Goal: Task Accomplishment & Management: Manage account settings

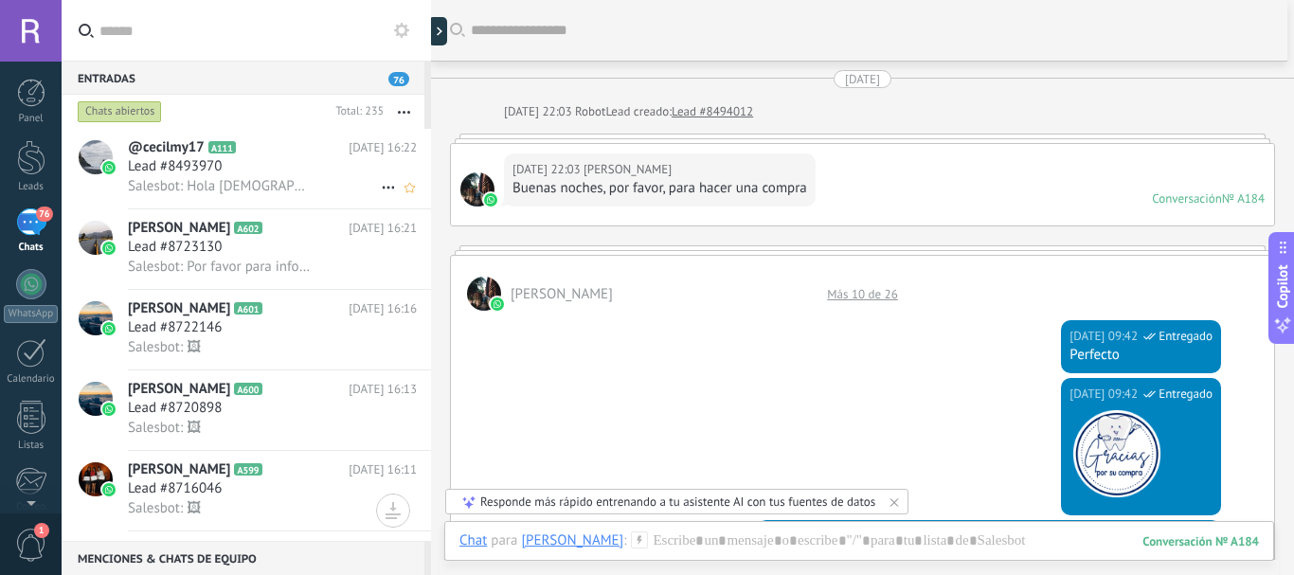
click at [215, 144] on span "A111" at bounding box center [221, 147] width 27 height 12
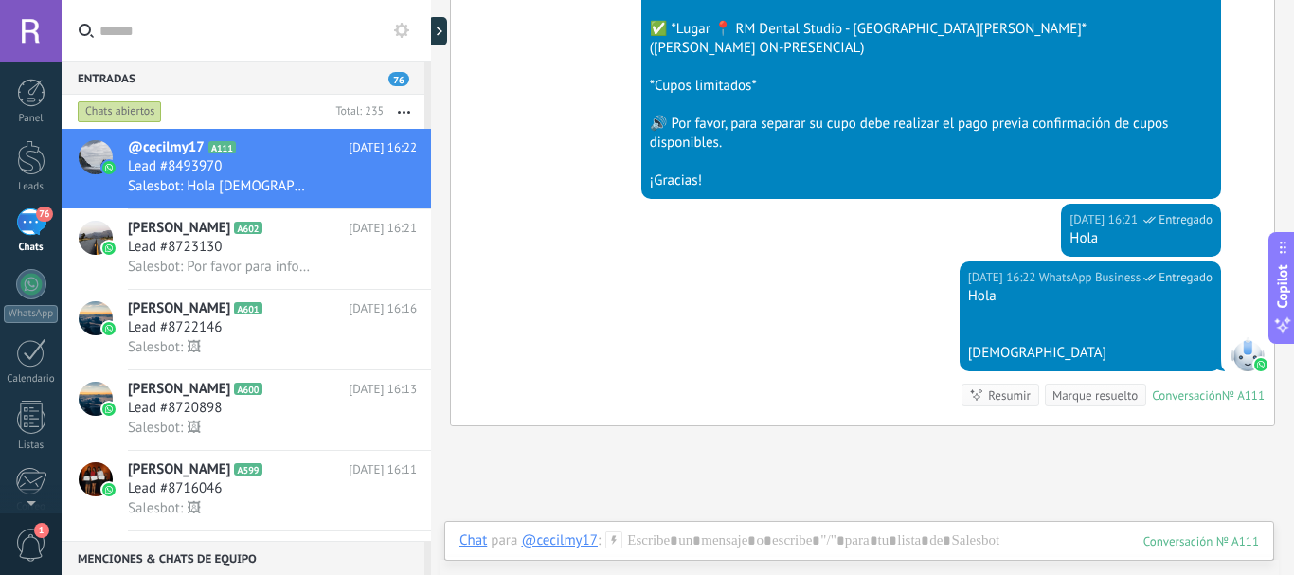
scroll to position [9927, 0]
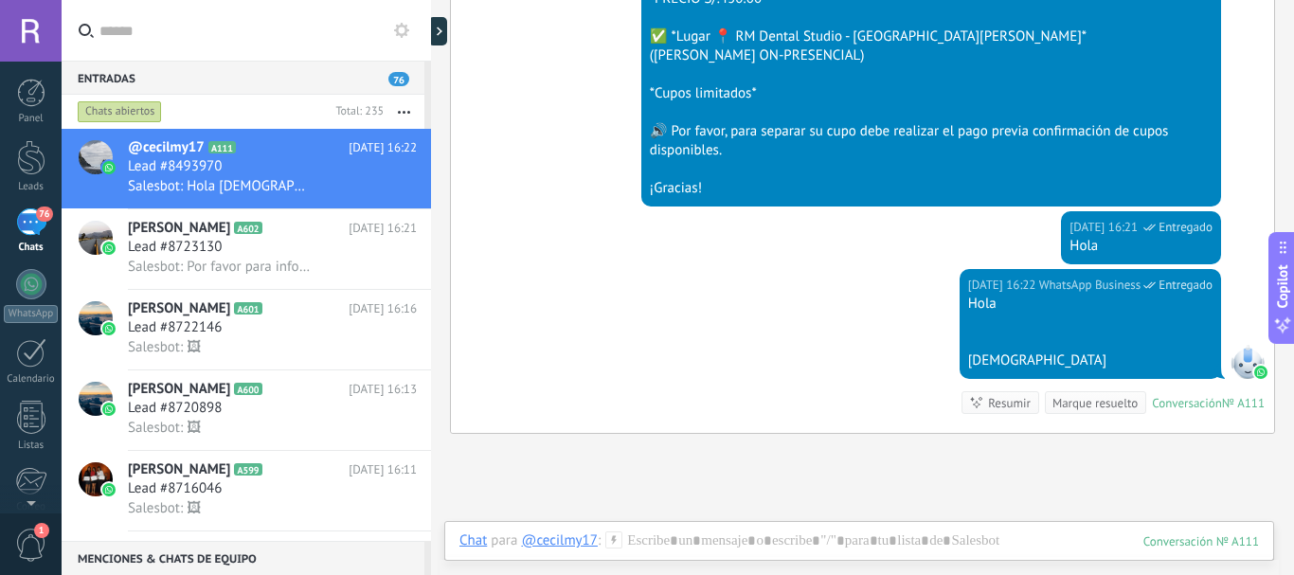
click at [982, 319] on div at bounding box center [1090, 323] width 244 height 19
click at [1162, 314] on div "Hola Djj" at bounding box center [1090, 333] width 244 height 76
click at [1163, 359] on div "[DEMOGRAPHIC_DATA]" at bounding box center [1090, 360] width 244 height 19
click at [1095, 394] on div "Marque resuelto" at bounding box center [1095, 403] width 85 height 18
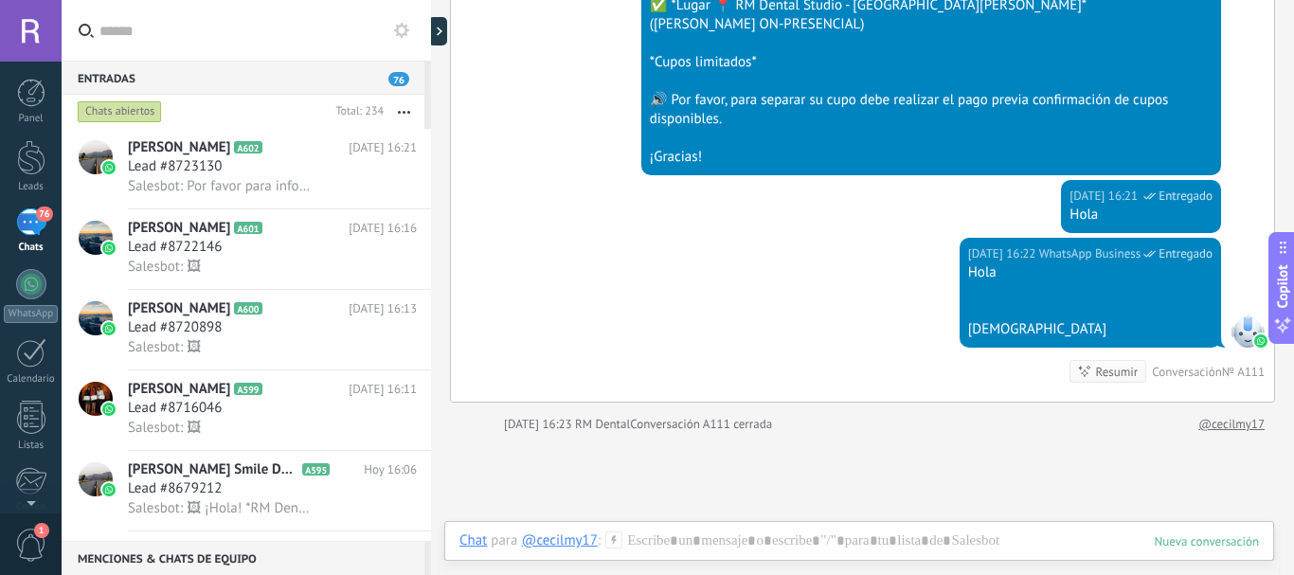
click at [1096, 379] on div "Resumir" at bounding box center [1117, 372] width 43 height 18
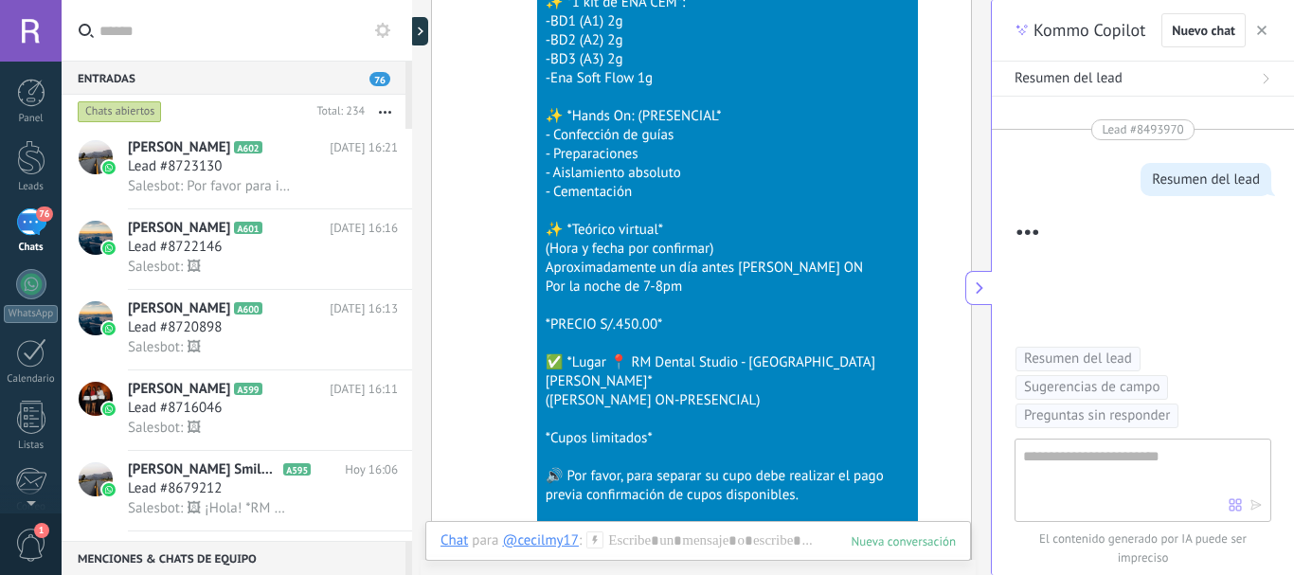
click at [1260, 29] on use "button" at bounding box center [1261, 30] width 9 height 9
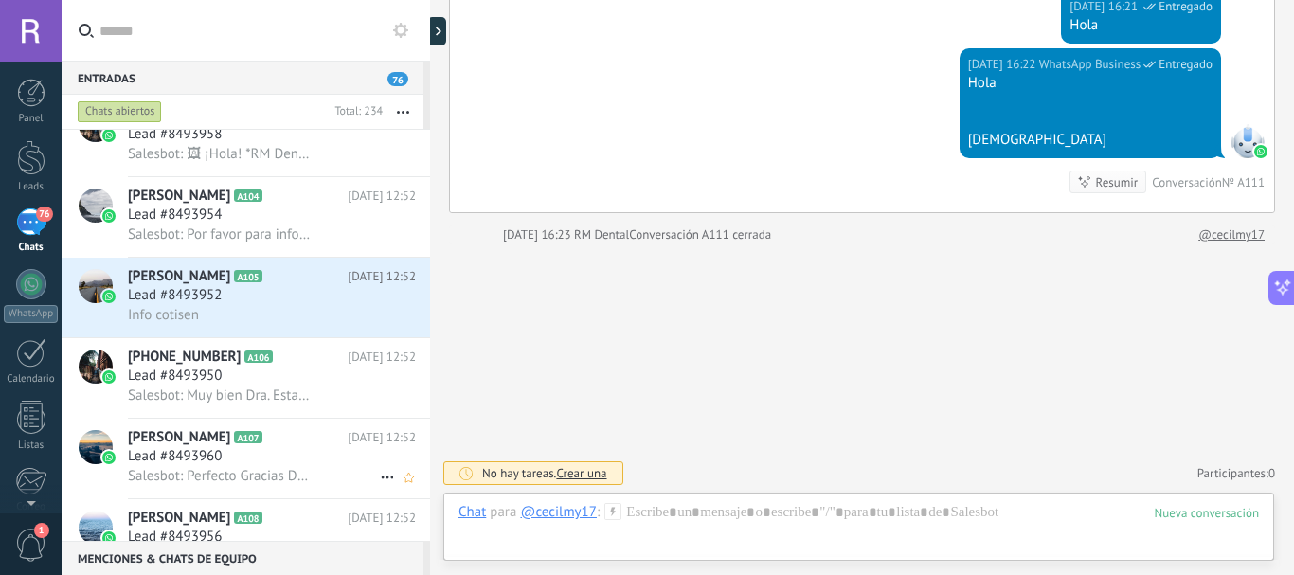
scroll to position [1706, 0]
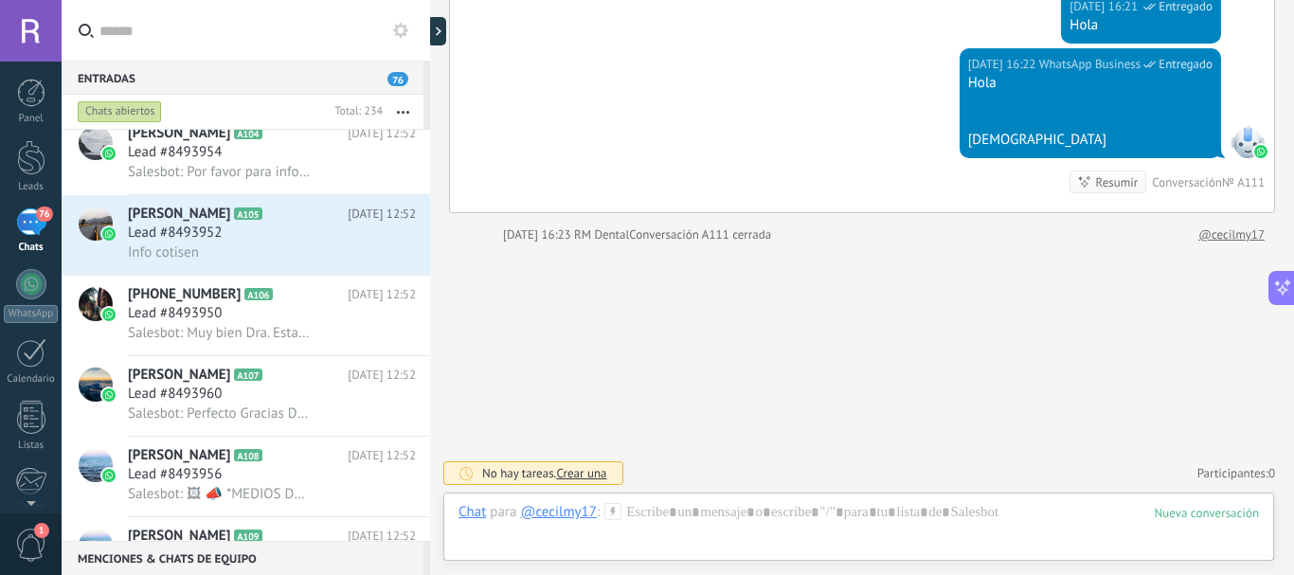
click at [36, 529] on span "1" at bounding box center [41, 530] width 15 height 15
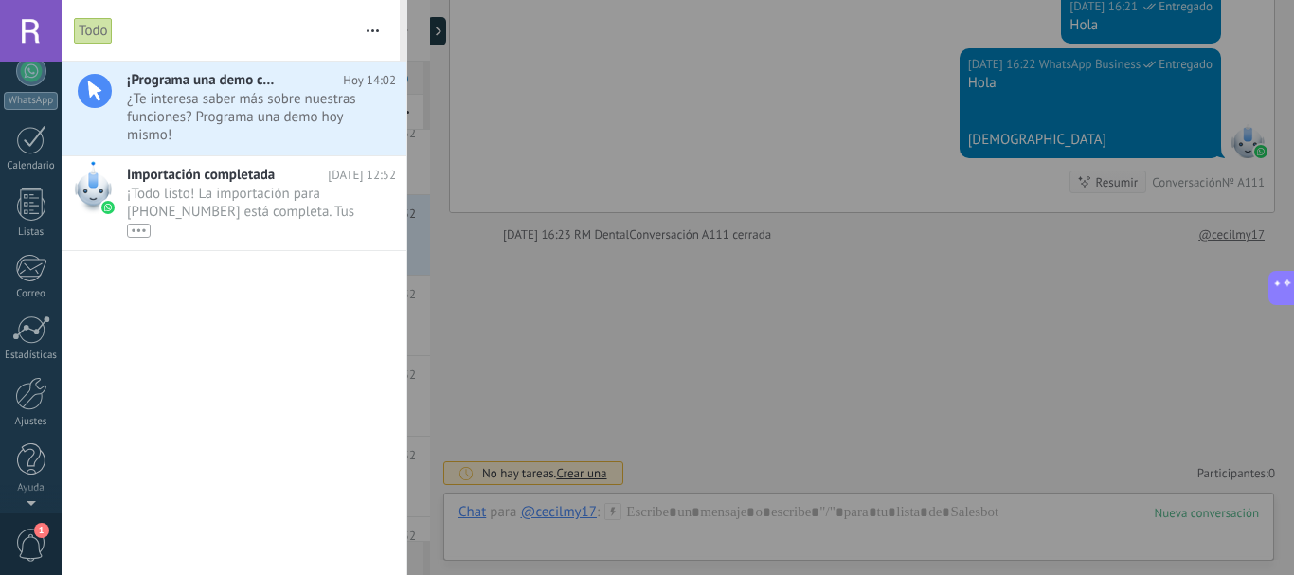
scroll to position [0, 0]
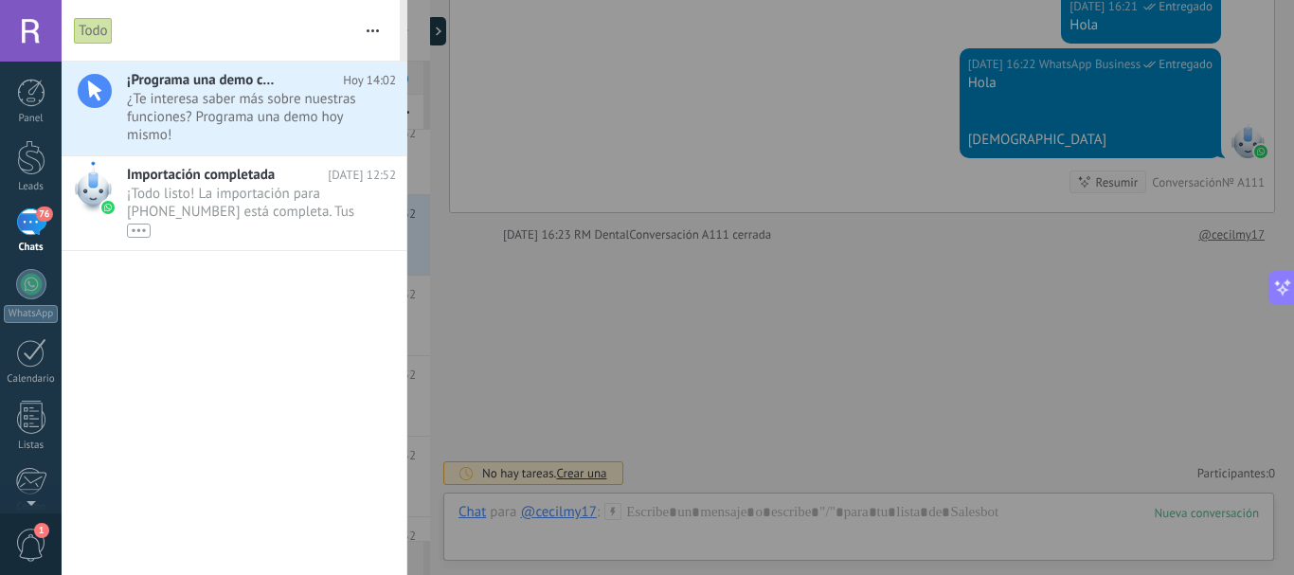
click at [33, 219] on div "76" at bounding box center [31, 221] width 30 height 27
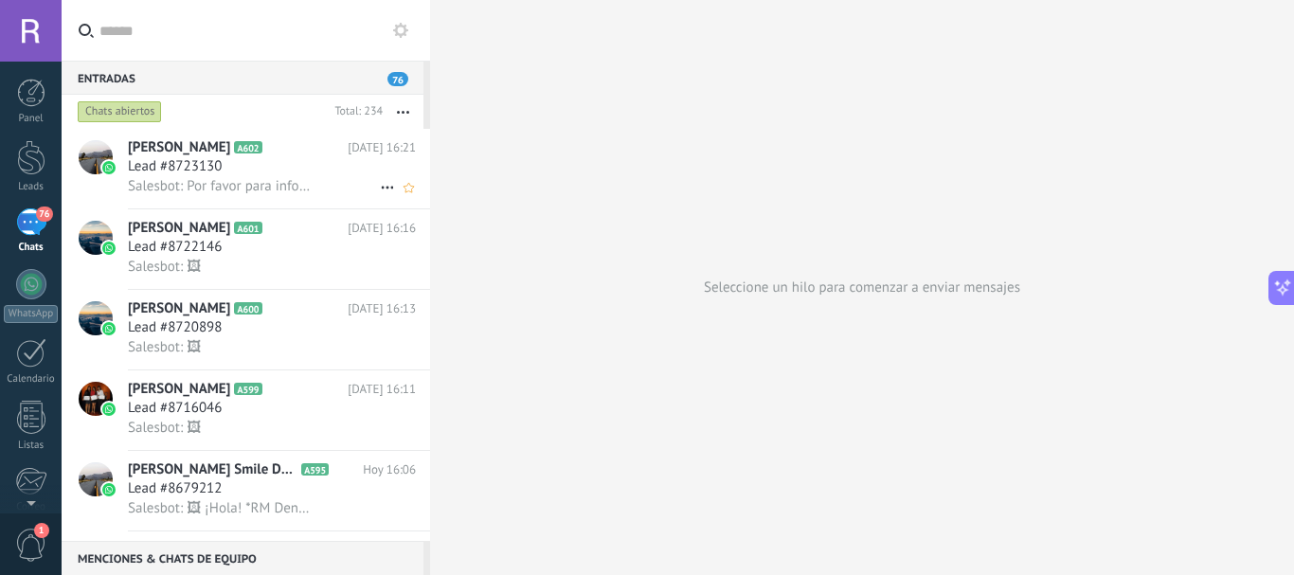
click at [188, 158] on span "Lead #8723130" at bounding box center [175, 166] width 94 height 19
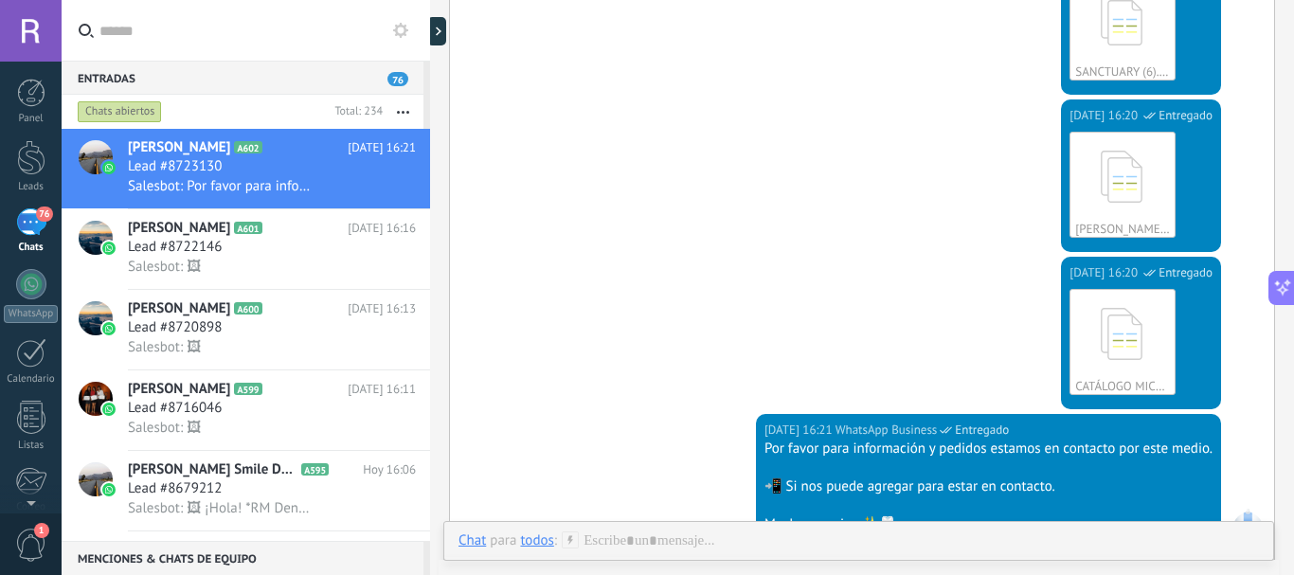
scroll to position [2624, 0]
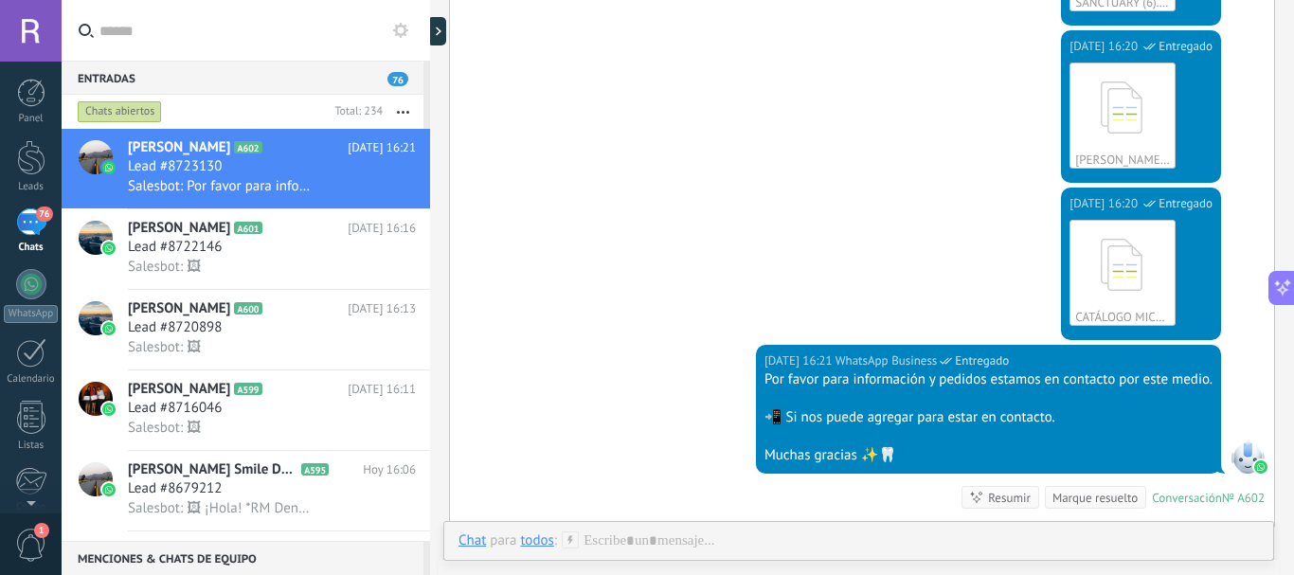
click at [1183, 198] on span "Entregado" at bounding box center [1186, 203] width 54 height 19
drag, startPoint x: 1183, startPoint y: 198, endPoint x: 888, endPoint y: 140, distance: 301.2
click at [888, 140] on div "[DATE] 16:20 WhatsApp Business Entregado [PERSON_NAME] 2025 (2).pdf Descargar" at bounding box center [862, 108] width 824 height 157
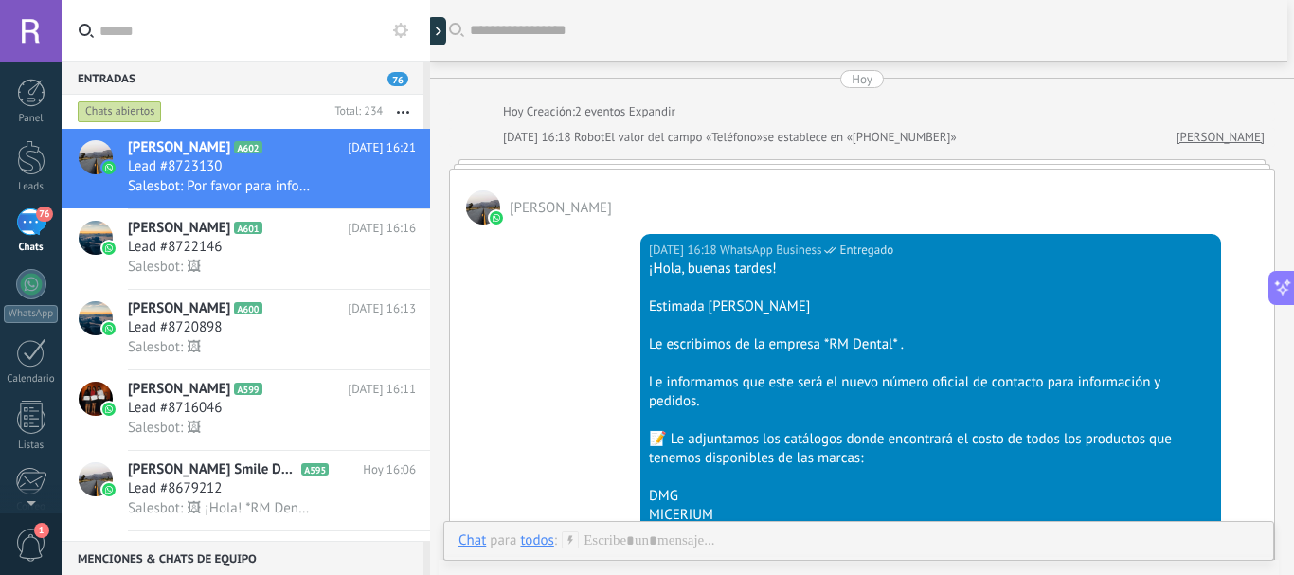
scroll to position [474, 0]
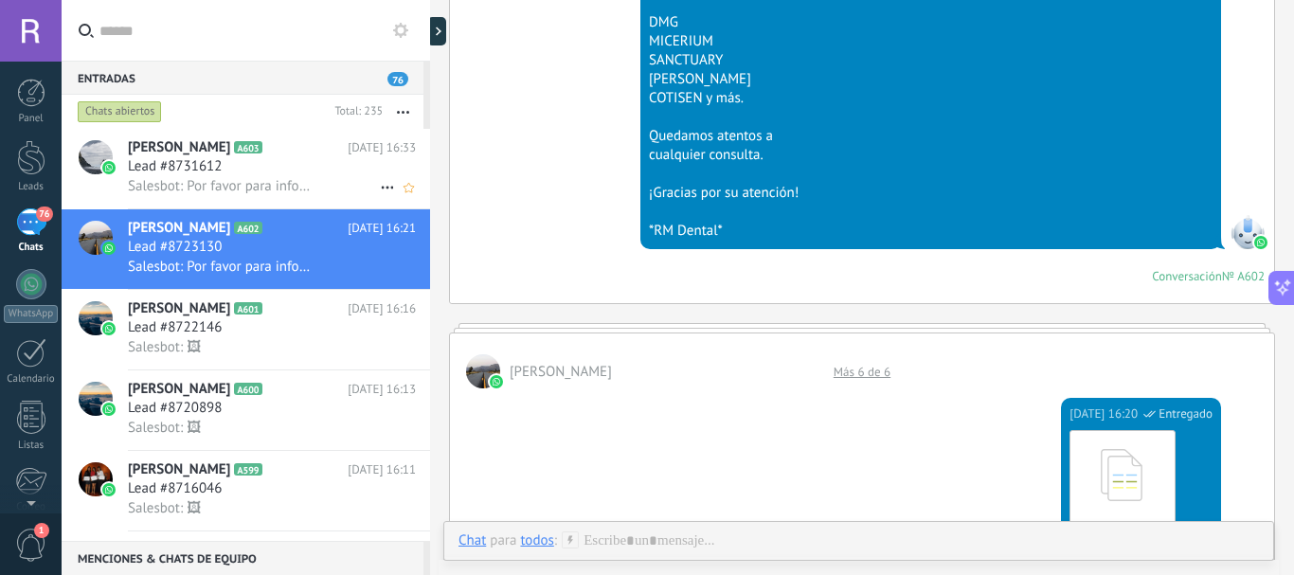
click at [208, 154] on span "[PERSON_NAME]" at bounding box center [179, 147] width 102 height 19
